Goal: Information Seeking & Learning: Learn about a topic

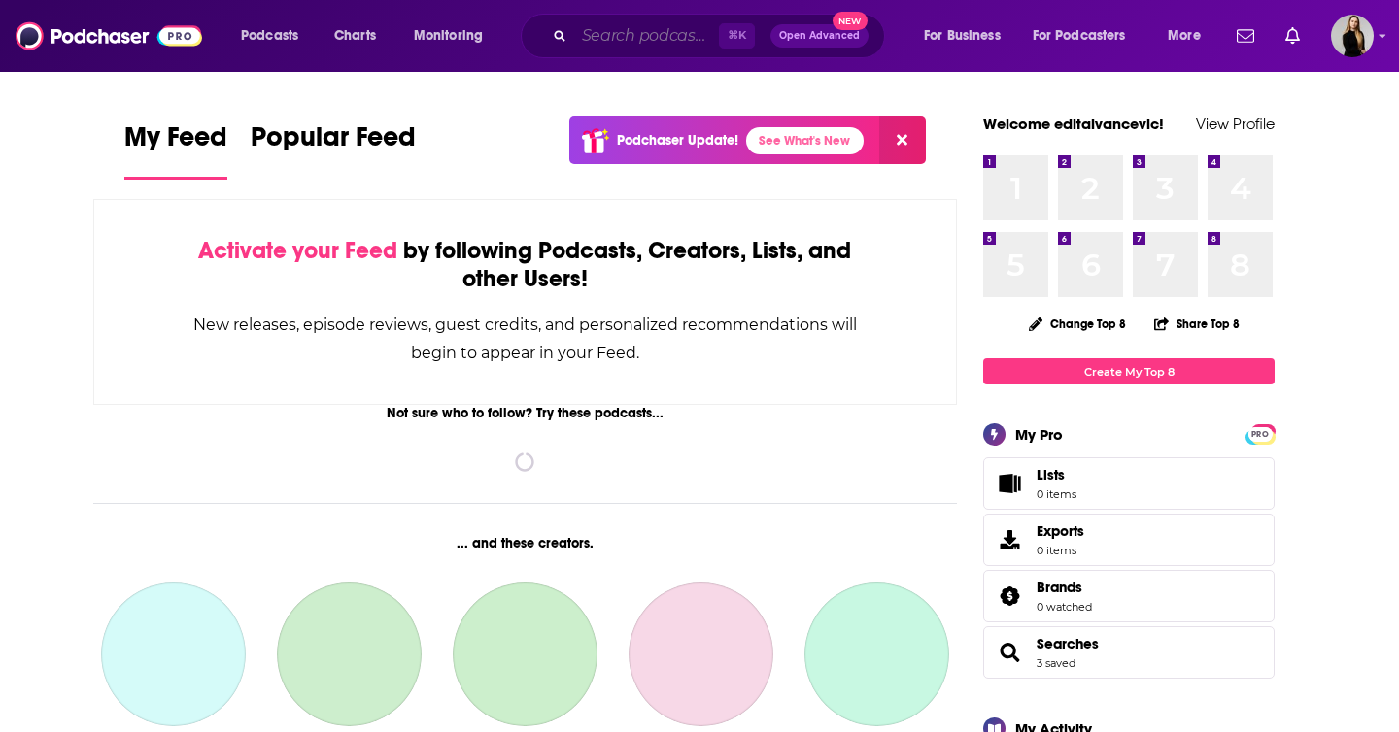
click at [637, 37] on input "Search podcasts, credits, & more..." at bounding box center [646, 35] width 145 height 31
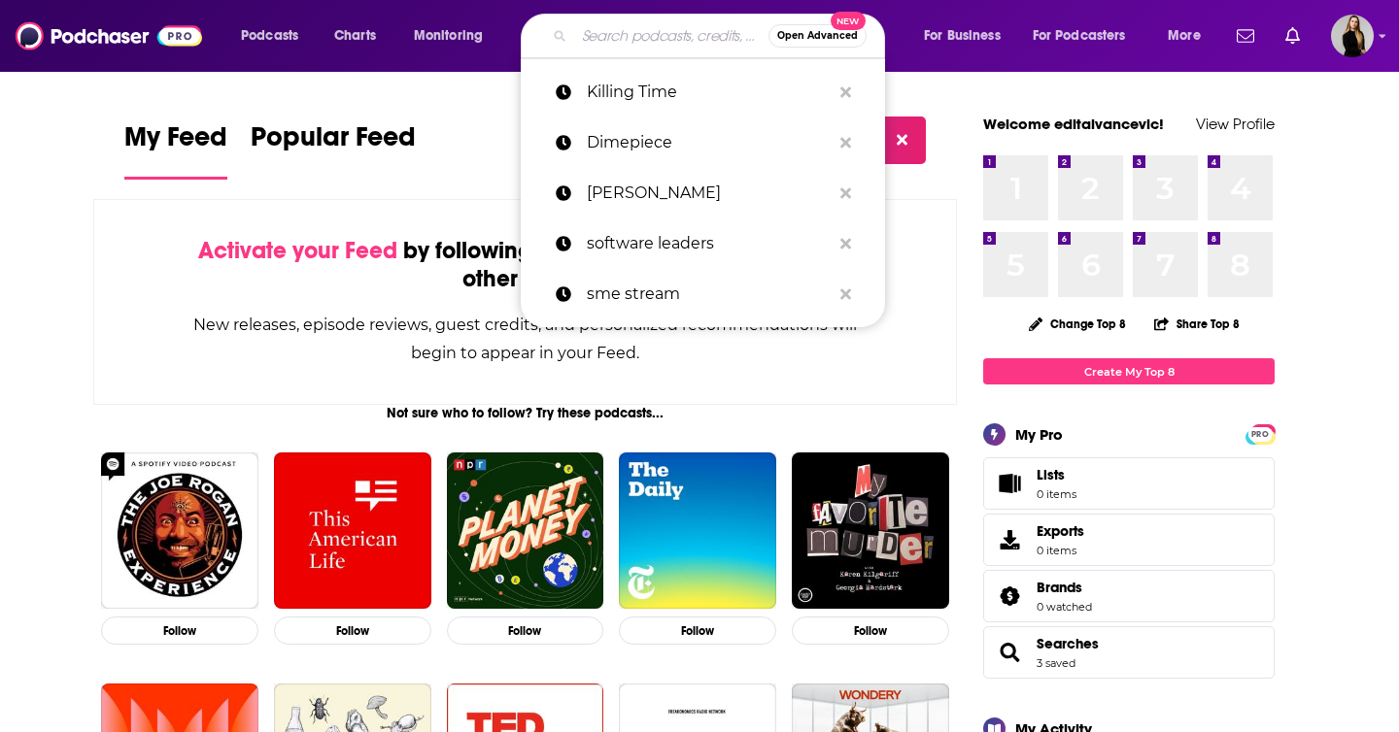
paste input "[URL][DOMAIN_NAME]"
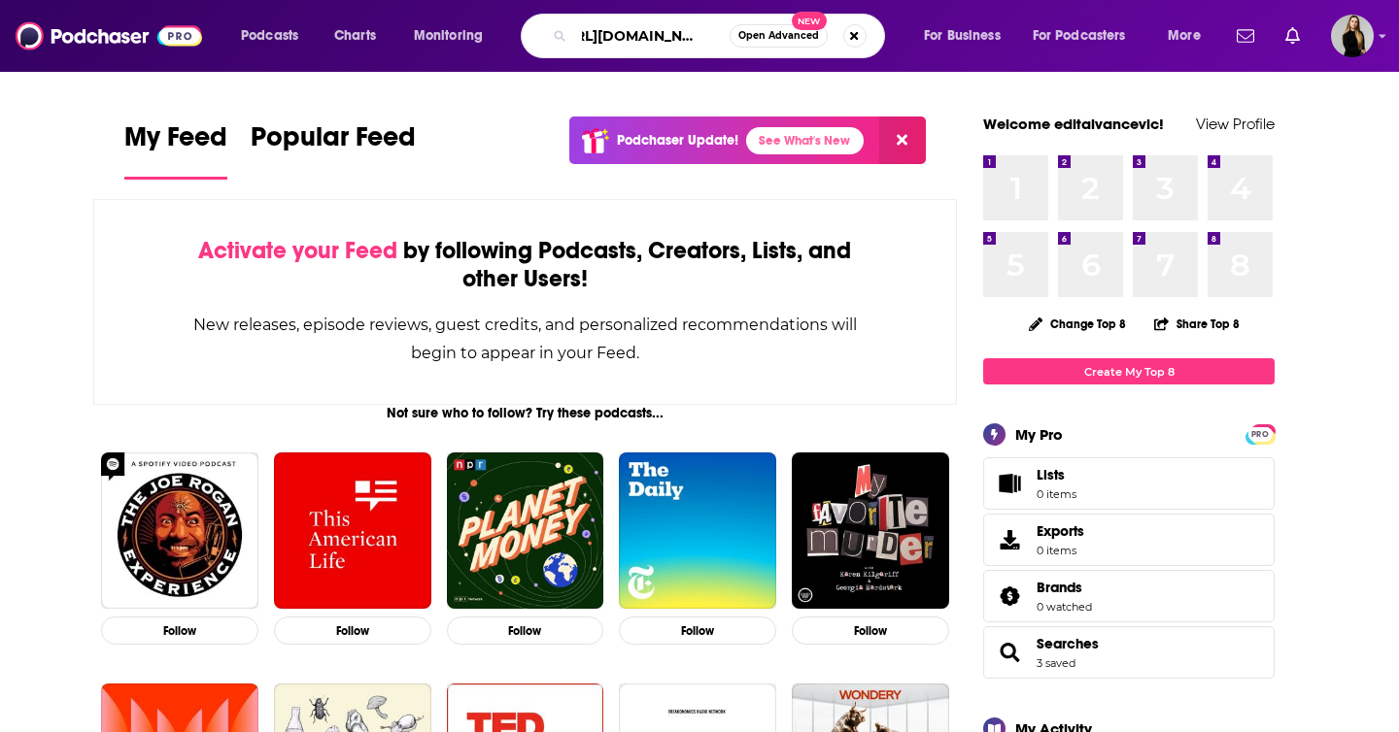
type input "[URL][DOMAIN_NAME]"
drag, startPoint x: 671, startPoint y: 45, endPoint x: 682, endPoint y: 45, distance: 10.7
click at [671, 45] on input "[URL][DOMAIN_NAME]" at bounding box center [651, 35] width 155 height 31
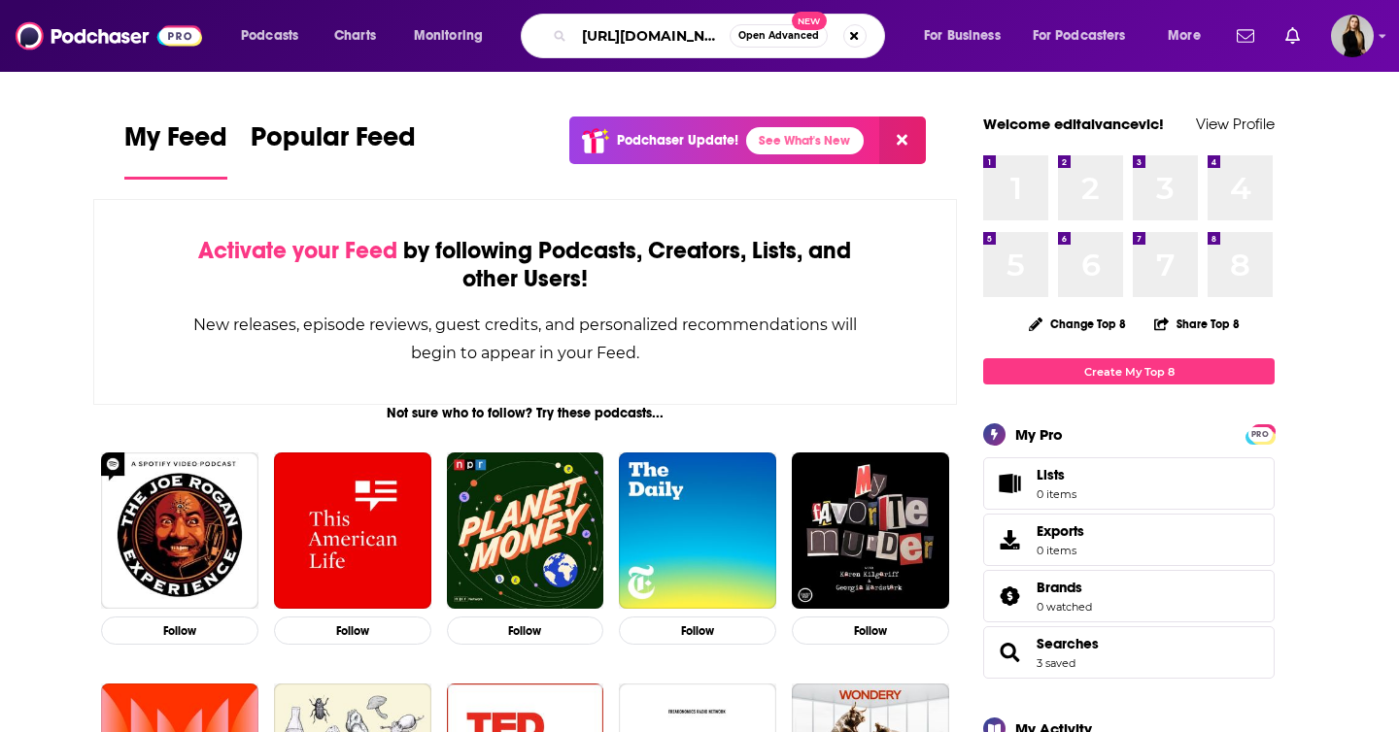
drag, startPoint x: 718, startPoint y: 42, endPoint x: 526, endPoint y: 5, distance: 195.9
click at [526, 5] on div "Podcasts Charts Monitoring [URL][DOMAIN_NAME] Open Advanced New For Business Fo…" at bounding box center [699, 36] width 1399 height 72
type input "from the diving board"
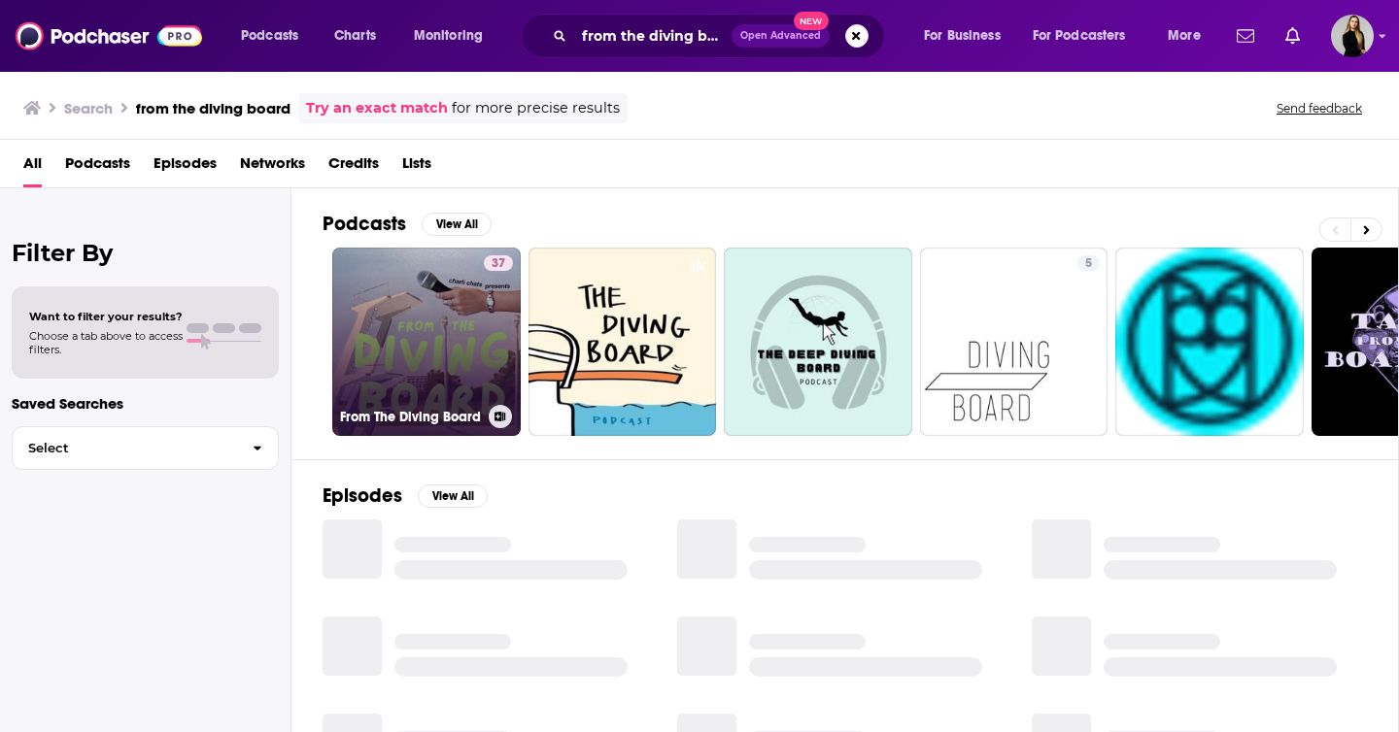
click at [435, 364] on link "37 From The Diving Board" at bounding box center [426, 342] width 188 height 188
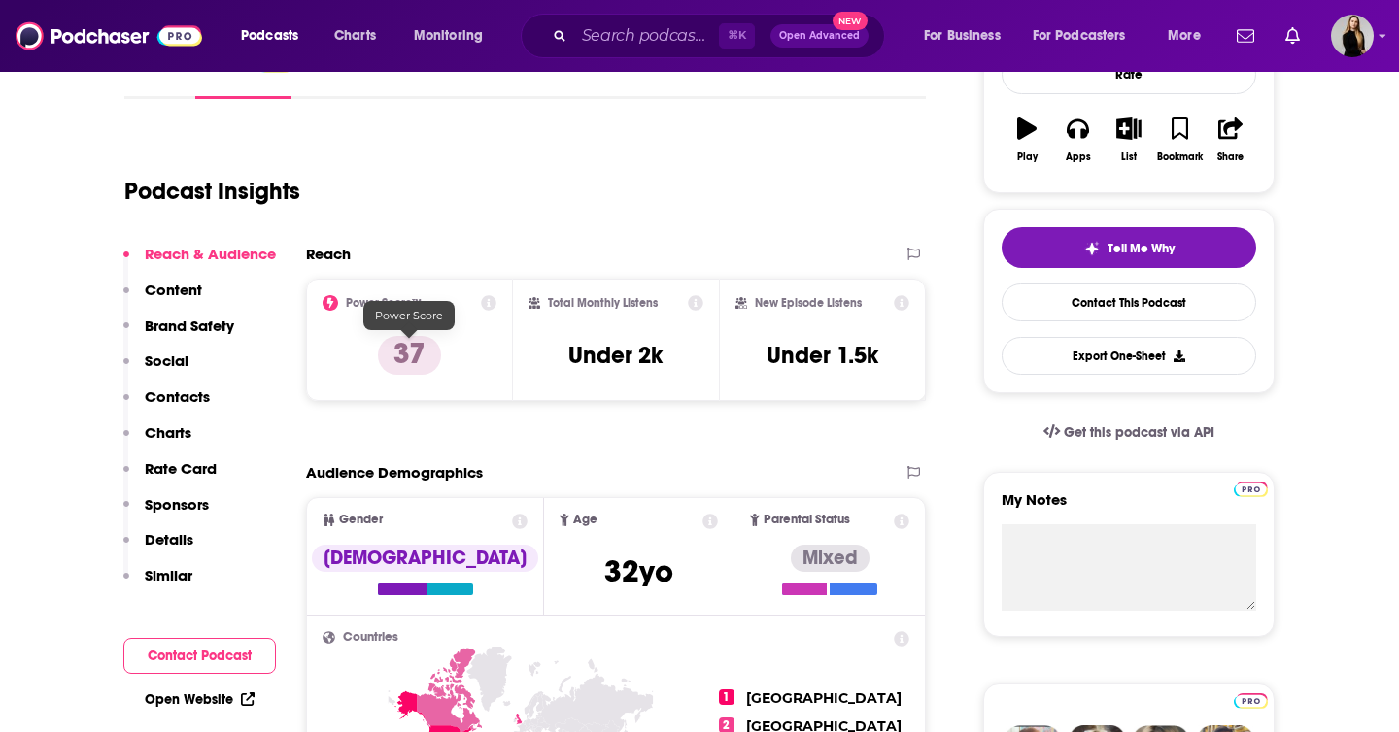
scroll to position [322, 0]
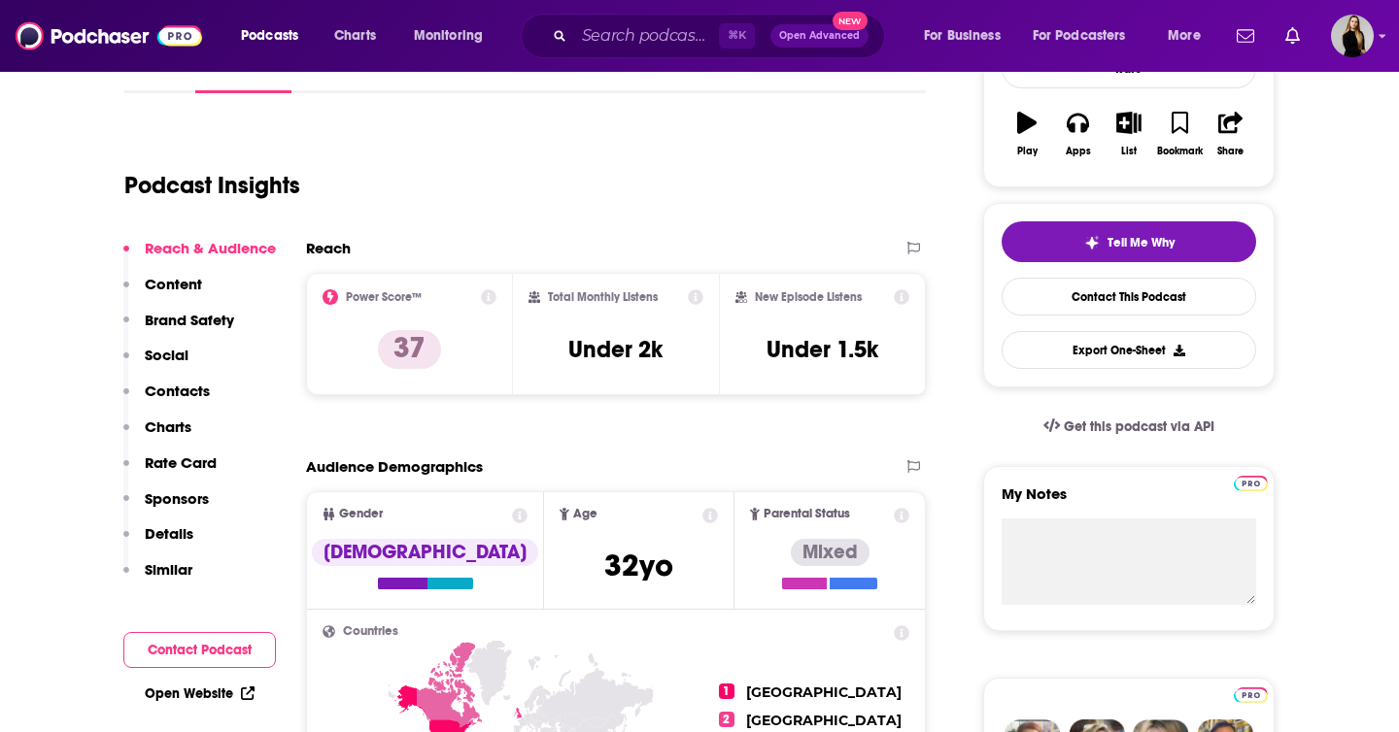
click at [491, 297] on icon at bounding box center [489, 297] width 16 height 16
click at [861, 150] on div "Podcast Insights" at bounding box center [517, 173] width 786 height 99
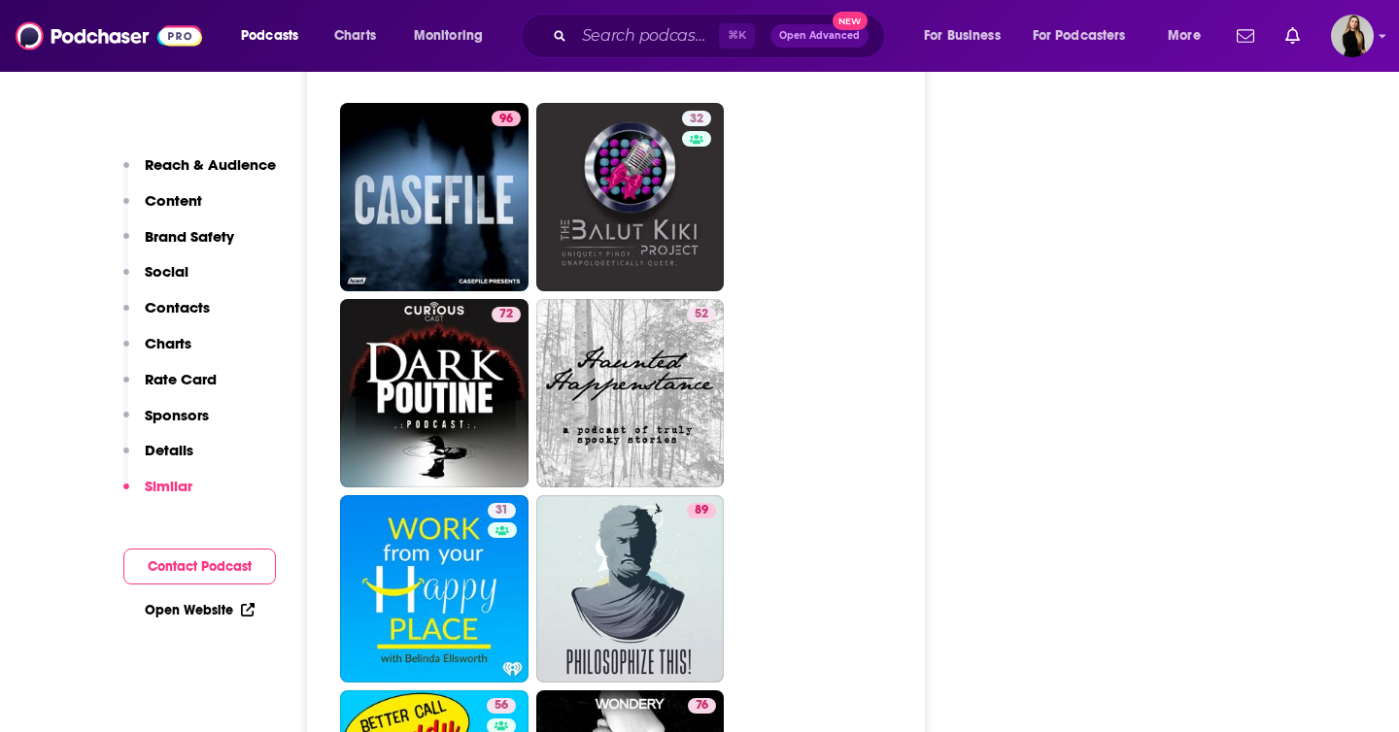
scroll to position [6133, 0]
